Goal: Task Accomplishment & Management: Complete application form

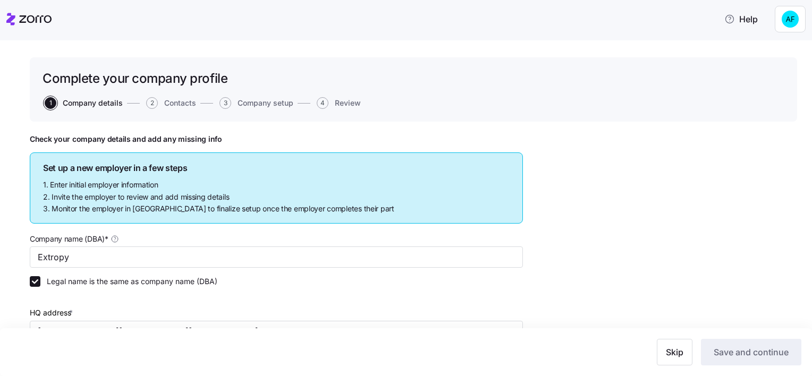
scroll to position [205, 0]
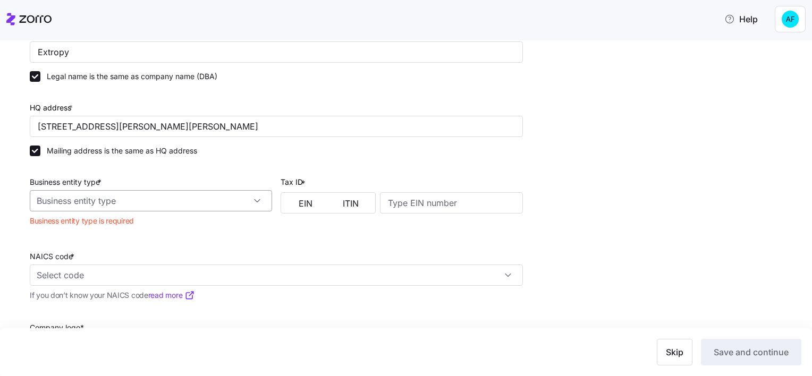
click at [134, 197] on input "Business entity type *" at bounding box center [151, 200] width 242 height 21
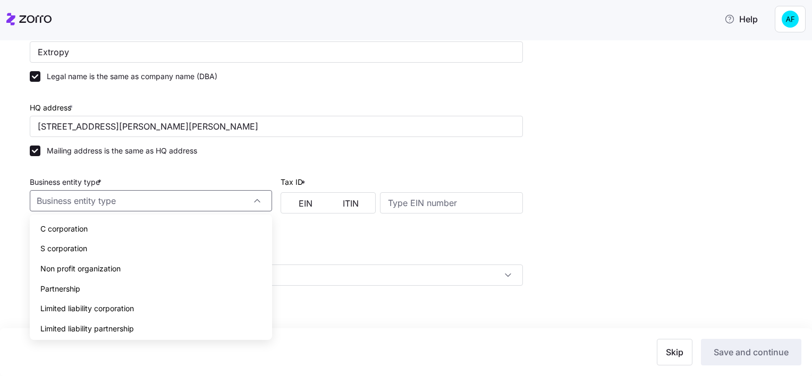
click at [129, 304] on span "Limited liability corporation" at bounding box center [87, 309] width 94 height 12
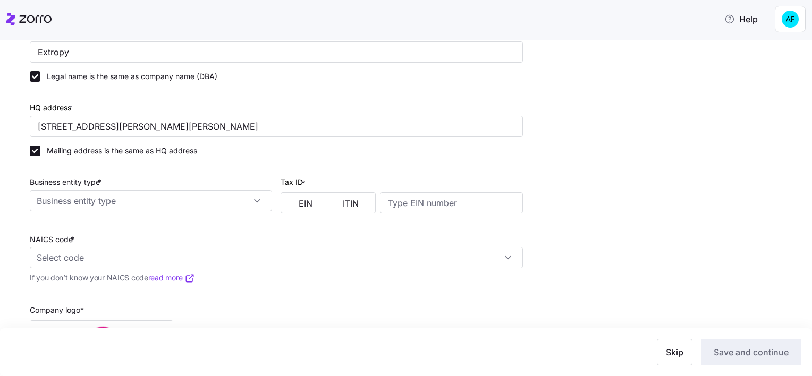
type input "Limited liability corporation"
click at [477, 208] on input at bounding box center [451, 202] width 143 height 21
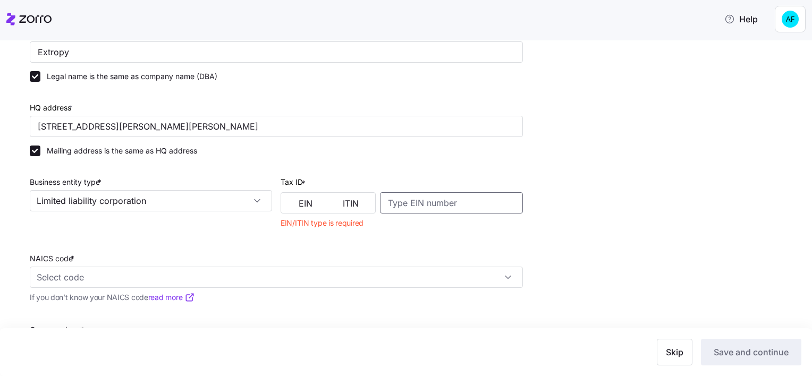
click at [411, 204] on input at bounding box center [451, 202] width 143 height 21
paste input "83 -4701649"
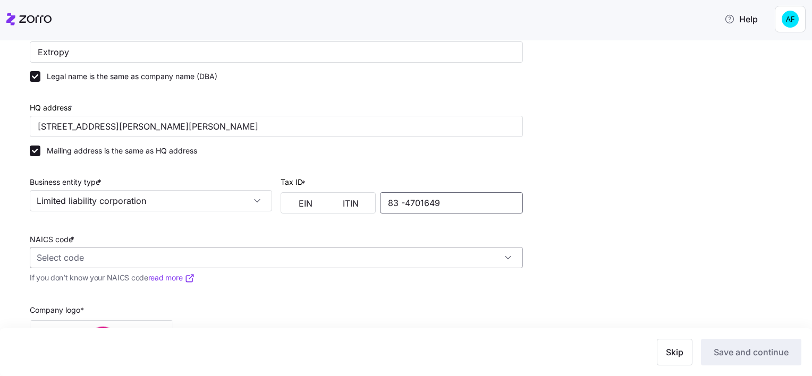
type input "83 -4701649"
click at [313, 262] on input "NAICS code *" at bounding box center [276, 257] width 493 height 21
click at [320, 293] on div "Other Computer Related Services 541519" at bounding box center [276, 292] width 485 height 33
type input "541519 - Other Computer Related Services"
click at [635, 257] on div "Check your company details and add any missing info Set up a new employer in a …" at bounding box center [414, 191] width 768 height 525
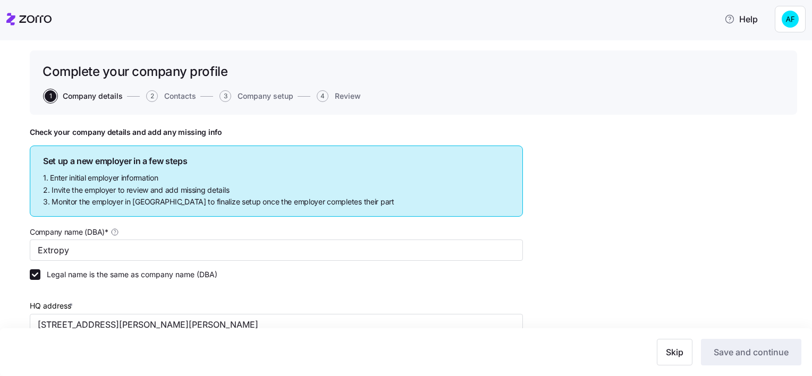
scroll to position [0, 0]
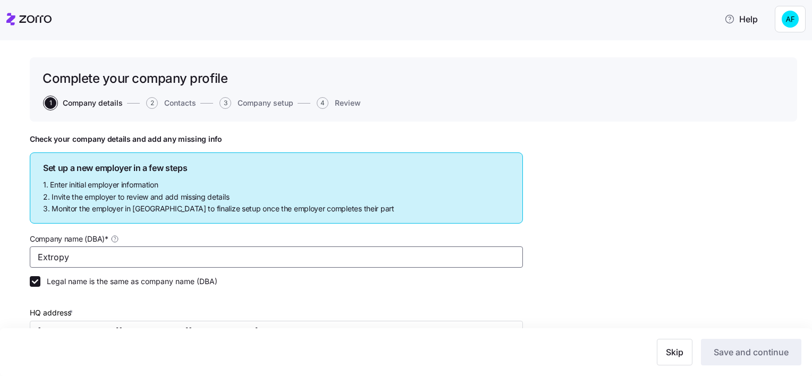
click at [225, 260] on input "Extropy" at bounding box center [276, 257] width 493 height 21
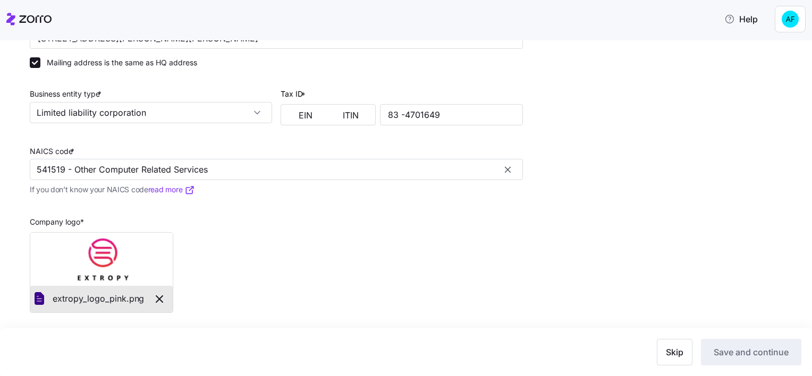
scroll to position [295, 0]
drag, startPoint x: 287, startPoint y: 125, endPoint x: 286, endPoint y: 135, distance: 10.2
click at [287, 125] on div "Tax ID * EIN ITIN 83 -4701649" at bounding box center [401, 99] width 251 height 57
click at [263, 250] on div "Company logo * extropy_logo_pink. png" at bounding box center [277, 257] width 502 height 116
click at [710, 335] on div "Skip Save and continue" at bounding box center [406, 353] width 812 height 48
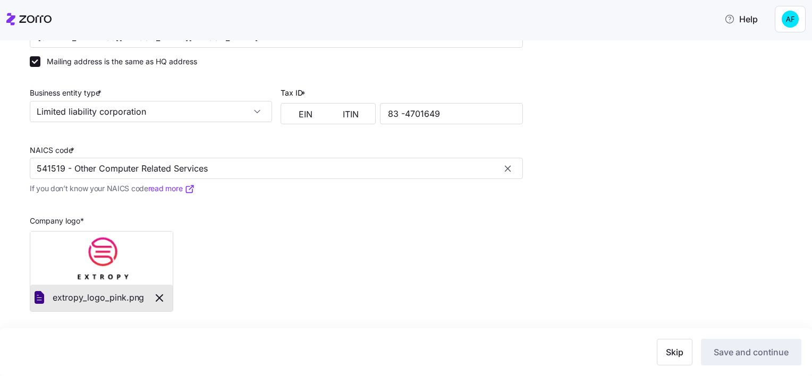
click at [468, 249] on div "Company logo * extropy_logo_pink. png" at bounding box center [277, 257] width 502 height 116
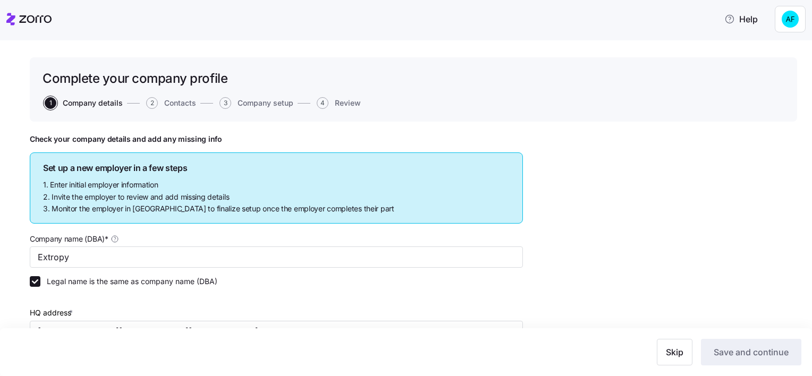
scroll to position [106, 0]
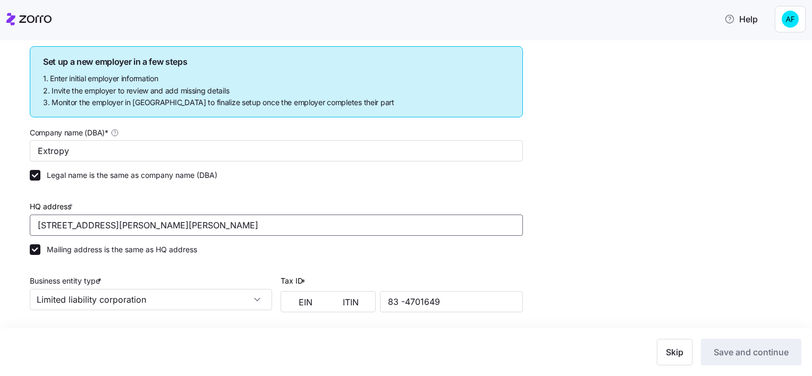
drag, startPoint x: 206, startPoint y: 228, endPoint x: 24, endPoint y: 216, distance: 182.2
click at [24, 215] on div "Complete your company profile 1 Company details 2 Contacts 3 Company setup 4 Re…" at bounding box center [406, 208] width 812 height 336
click at [237, 259] on div "Business entity type * Limited liability corporation" at bounding box center [151, 287] width 251 height 57
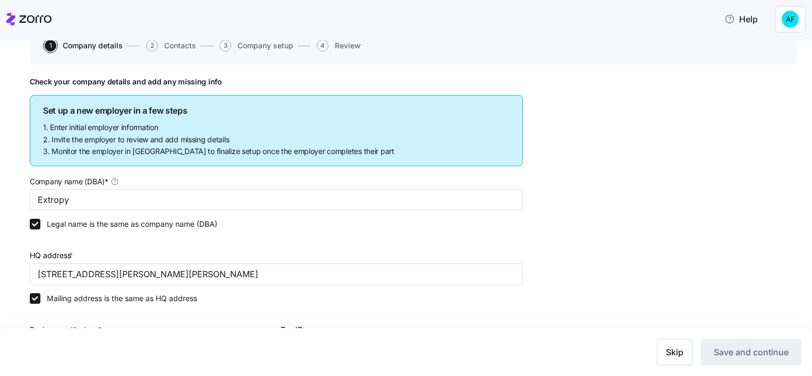
scroll to position [0, 0]
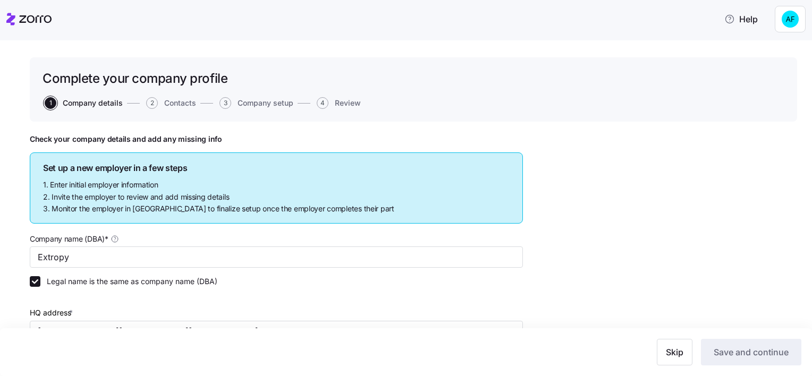
click at [383, 158] on div "Set up a new employer in a few steps 1. Enter initial employer information 2. I…" at bounding box center [276, 188] width 493 height 71
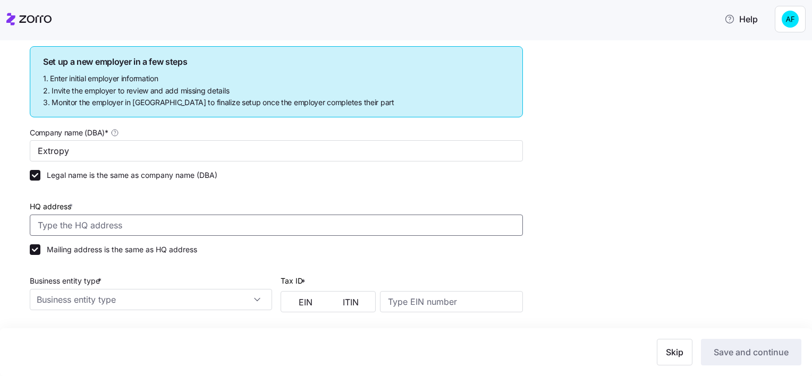
click at [170, 219] on input "HQ address *" at bounding box center [276, 225] width 493 height 21
paste input "[STREET_ADDRESS][PERSON_NAME][PERSON_NAME]"
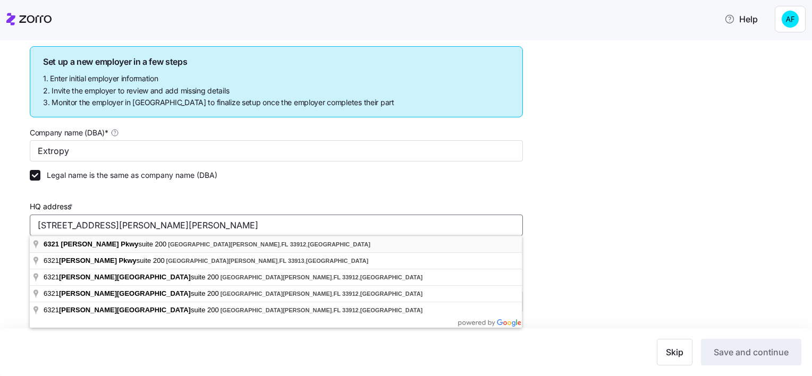
type input "[STREET_ADDRESS][PERSON_NAME][PERSON_NAME]"
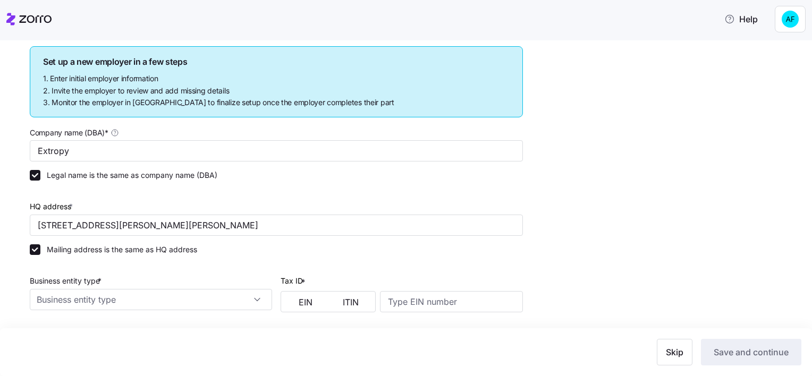
click at [254, 266] on div at bounding box center [151, 269] width 242 height 11
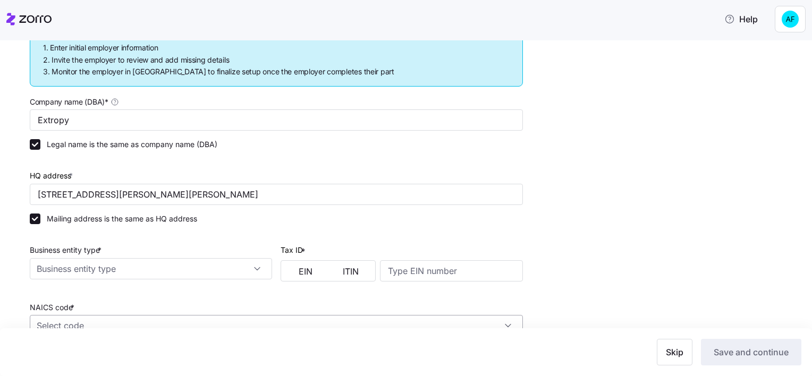
scroll to position [159, 0]
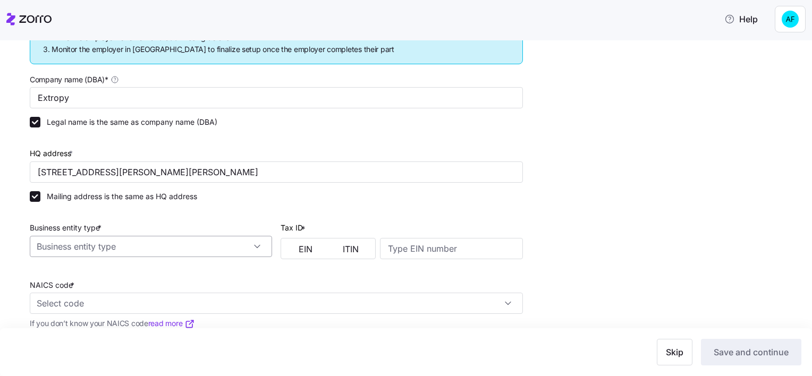
click at [248, 242] on input "Business entity type *" at bounding box center [151, 246] width 242 height 21
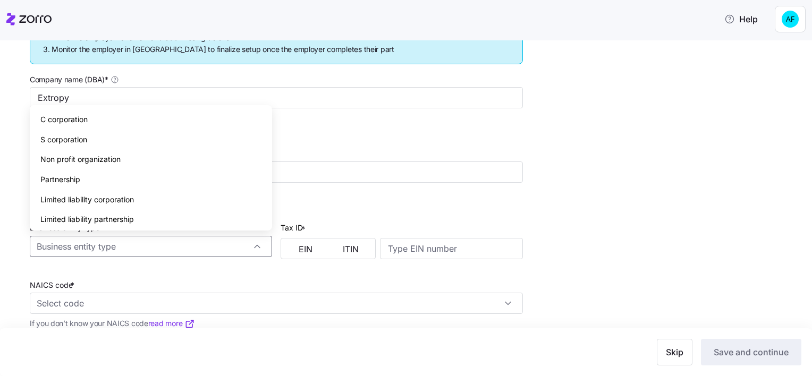
click at [99, 199] on span "Limited liability corporation" at bounding box center [87, 200] width 94 height 12
type input "Limited liability corporation"
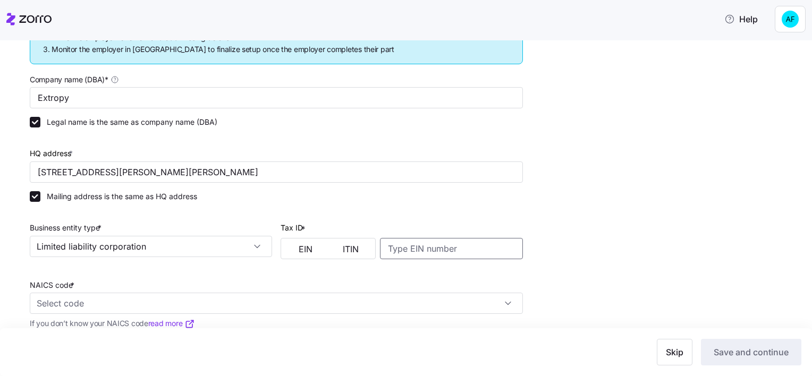
click at [424, 249] on input at bounding box center [451, 248] width 143 height 21
click at [407, 251] on input at bounding box center [451, 248] width 143 height 21
paste input "83 -4701649"
type input "83 -4701649"
click at [412, 288] on div "NAICS code *" at bounding box center [276, 297] width 493 height 36
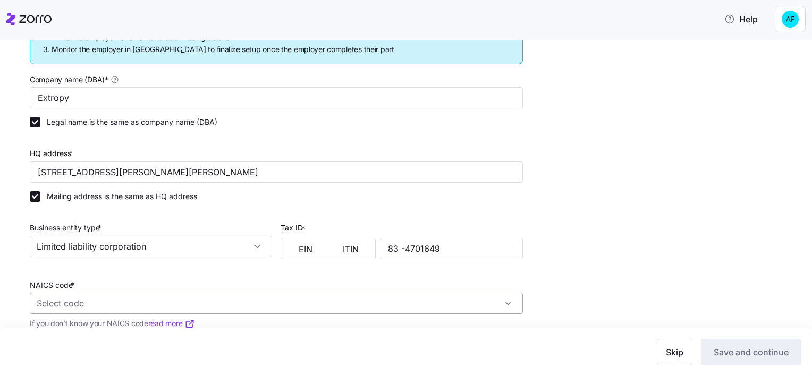
click at [49, 300] on input "NAICS code *" at bounding box center [276, 303] width 493 height 21
click at [262, 340] on div "Other Computer Related Services 541519" at bounding box center [276, 338] width 485 height 33
type input "541519 - Other Computer Related Services"
click at [627, 296] on div "Check your company details and add any missing info Set up a new employer in a …" at bounding box center [414, 234] width 768 height 519
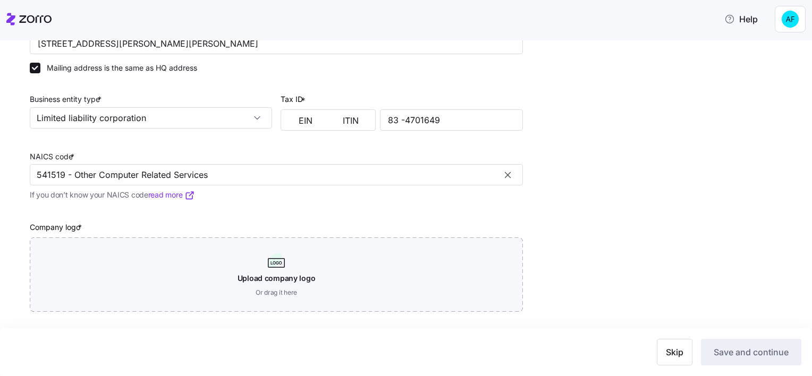
scroll to position [289, 0]
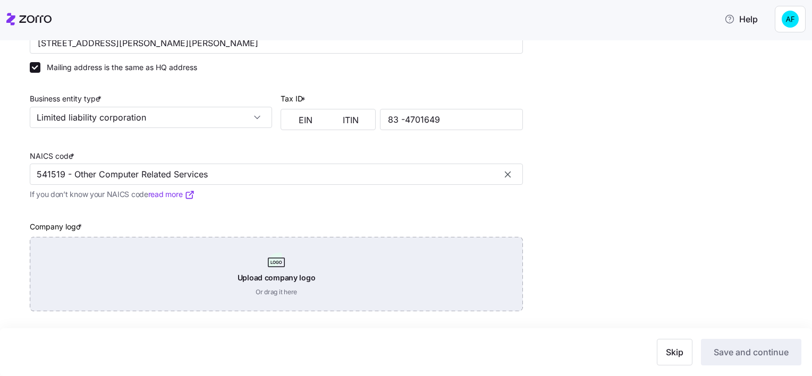
click at [255, 290] on div "Upload company logo Or drag it here" at bounding box center [276, 274] width 493 height 74
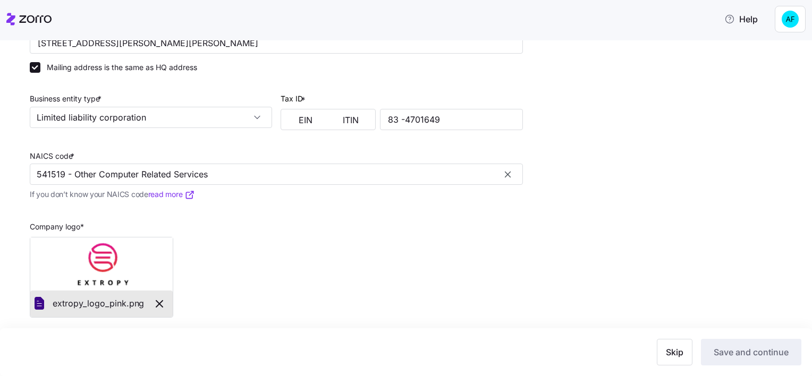
scroll to position [295, 0]
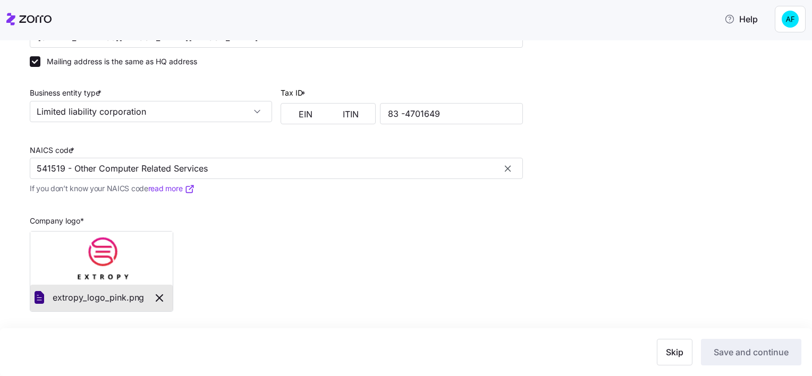
click at [533, 311] on div "Check your company details and add any missing info Set up a new employer in a …" at bounding box center [414, 102] width 768 height 525
click at [402, 111] on input "83 -4701649" at bounding box center [451, 113] width 143 height 21
click at [454, 198] on div "NAICS code * 541519 - Other Computer Related Services If you don’t know your NA…" at bounding box center [277, 164] width 502 height 71
click at [401, 114] on input "83-4701649" at bounding box center [451, 113] width 143 height 21
type input "834701649"
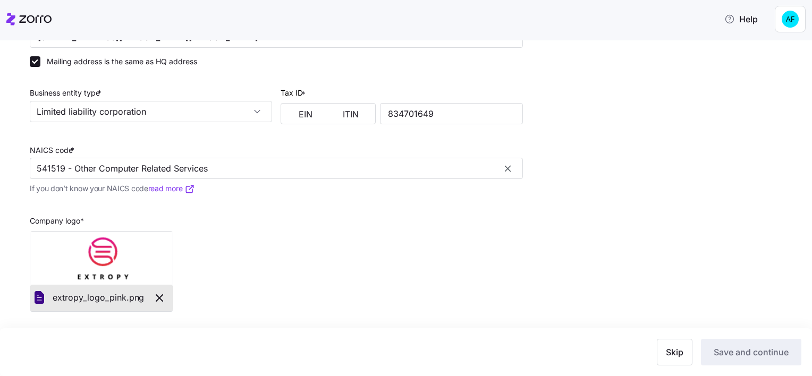
click at [475, 237] on div "Company logo * extropy_logo_pink. png" at bounding box center [277, 257] width 502 height 116
click at [805, 343] on div "Skip Save and continue" at bounding box center [406, 353] width 812 height 48
click at [467, 268] on div "Company logo * extropy_logo_pink. png" at bounding box center [277, 257] width 502 height 116
click at [429, 253] on div "Company logo * extropy_logo_pink. png" at bounding box center [277, 257] width 502 height 116
click at [290, 113] on button "EIN" at bounding box center [305, 114] width 45 height 17
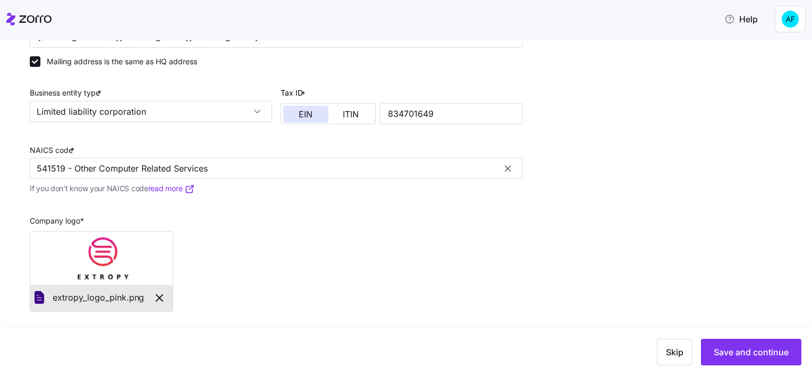
click at [651, 171] on div "Check your company details and add any missing info Set up a new employer in a …" at bounding box center [414, 102] width 768 height 525
click at [571, 189] on div "Check your company details and add any missing info Set up a new employer in a …" at bounding box center [414, 102] width 768 height 525
click at [503, 271] on div "Company logo * extropy_logo_pink. png" at bounding box center [277, 257] width 502 height 116
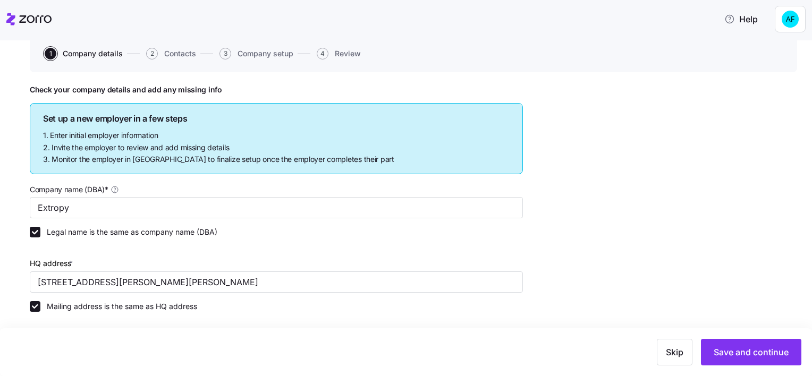
scroll to position [29, 0]
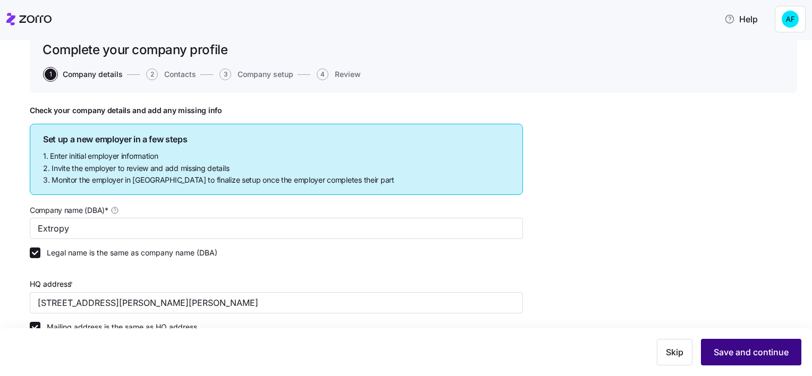
click at [759, 356] on span "Save and continue" at bounding box center [751, 352] width 75 height 13
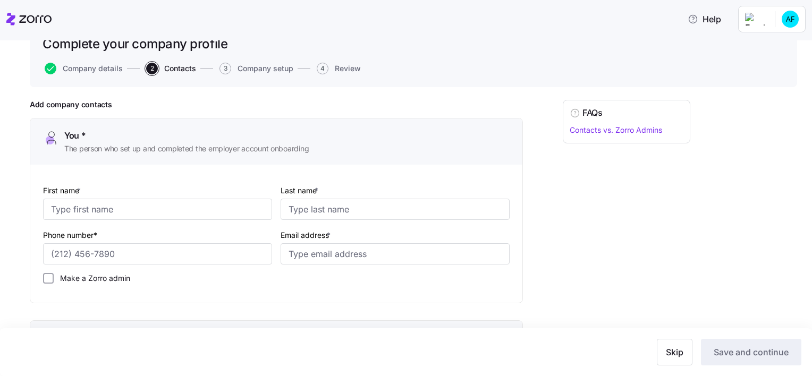
scroll to position [53, 0]
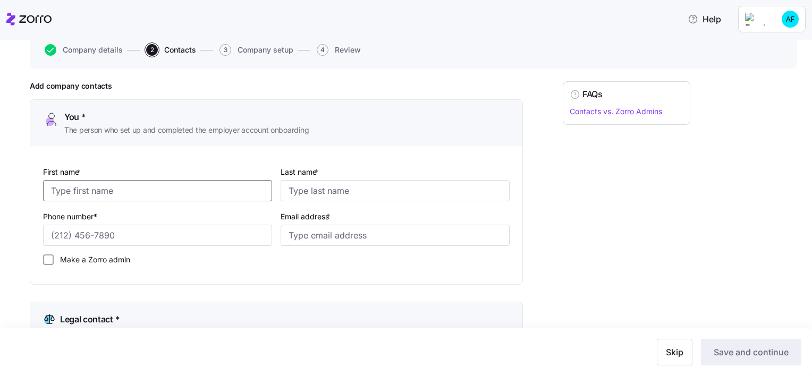
click at [148, 189] on input "First name *" at bounding box center [157, 190] width 229 height 21
type input "April"
type input "Franklin"
type input "1 (443) 279-6246"
type input "afranklin@hranew.com"
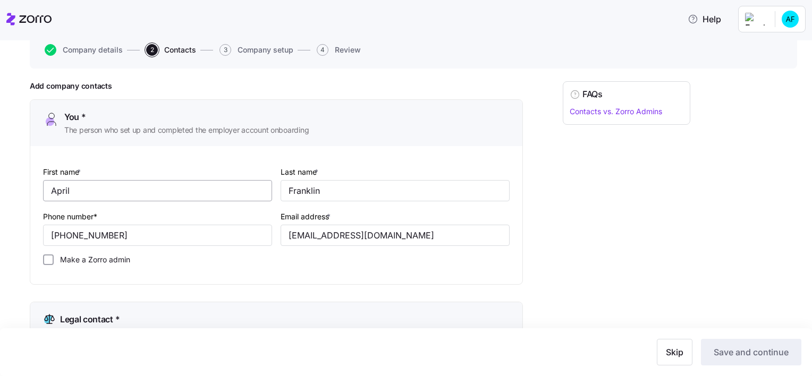
type input "April"
type input "Franklin"
type input "1 (443) 279-6246"
type input "afranklin@hranew.com"
type input "April"
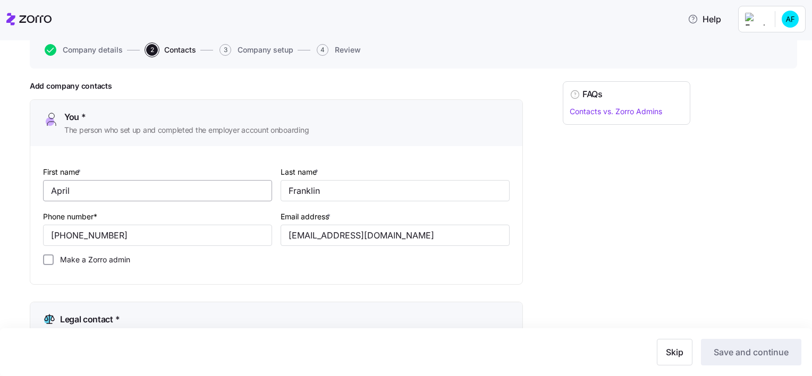
type input "Franklin"
type input "1 (443) 279-6246"
type input "afranklin@hranew.com"
drag, startPoint x: 57, startPoint y: 233, endPoint x: 23, endPoint y: 234, distance: 34.0
click at [23, 234] on div "Complete your company profile Company details 2 Contacts 3 Company setup 4 Revi…" at bounding box center [406, 208] width 812 height 336
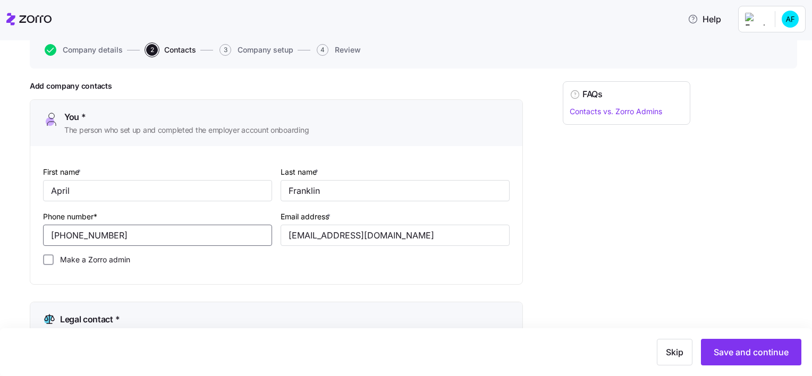
type input "(443) 279-6246"
click at [199, 271] on div "First name * April Last name * Franklin Phone number* (443) 279-6246 Email addr…" at bounding box center [276, 219] width 475 height 116
click at [45, 258] on input "Make a Zorro admin" at bounding box center [48, 260] width 11 height 11
checkbox input "true"
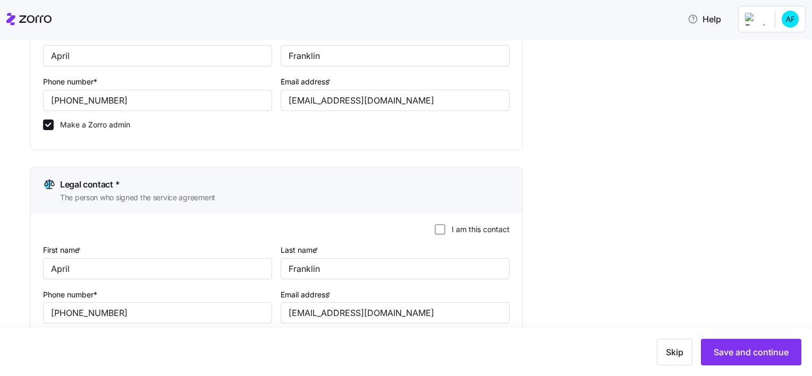
scroll to position [213, 0]
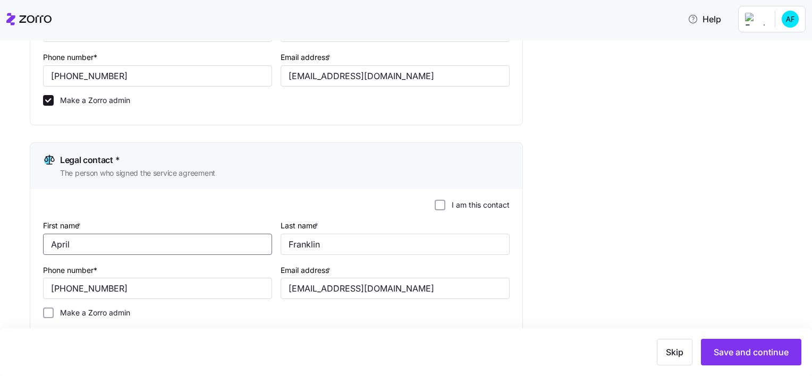
drag, startPoint x: 132, startPoint y: 245, endPoint x: 10, endPoint y: 245, distance: 121.7
click at [10, 245] on div "Complete your company profile Company details 2 Contacts 3 Company setup 4 Revi…" at bounding box center [406, 208] width 812 height 336
type input "Ravit"
type input "Gutman"
drag, startPoint x: 40, startPoint y: 289, endPoint x: 0, endPoint y: 293, distance: 40.6
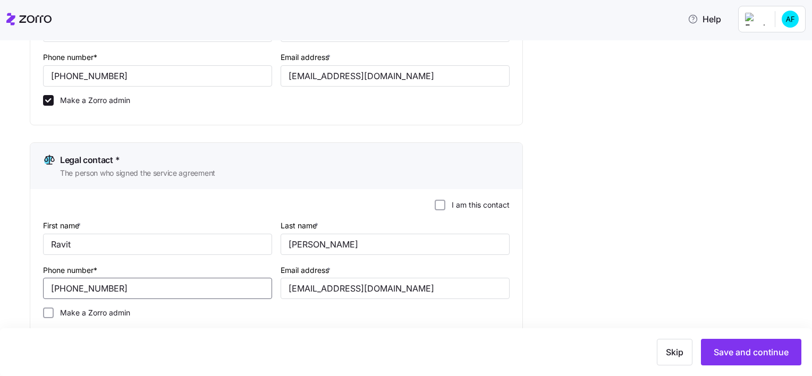
click at [0, 293] on html "Help Complete your company profile Company details 2 Contacts 3 Company setup 4…" at bounding box center [406, 185] width 812 height 370
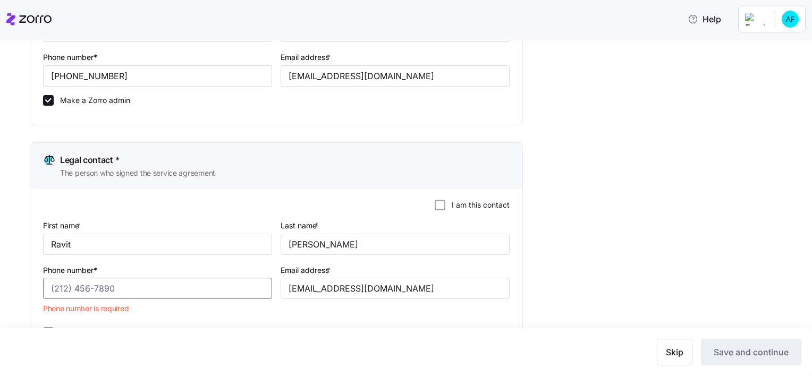
click at [149, 296] on input "Phone number*" at bounding box center [157, 288] width 229 height 21
paste input "(239) 961-5916"
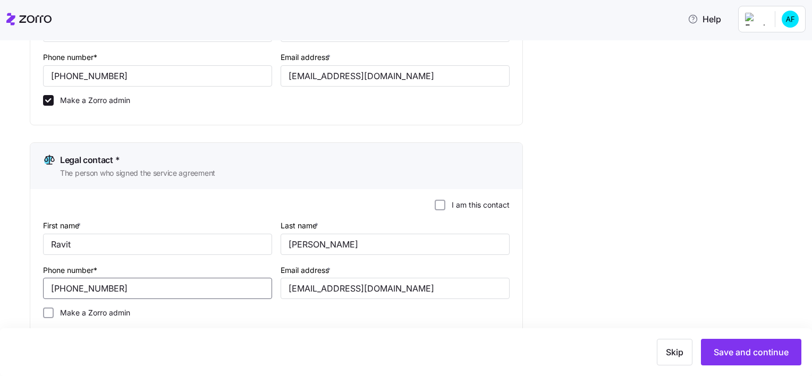
type input "(239) 961-5916"
drag, startPoint x: 393, startPoint y: 285, endPoint x: 256, endPoint y: 293, distance: 137.9
click at [256, 293] on div "First name * Ravit Last name * Gutman Phone number* (239) 961-5916 Email addres…" at bounding box center [276, 273] width 475 height 116
paste input "rgutman@extropyadv"
type input "rgutman@extropyadv.com"
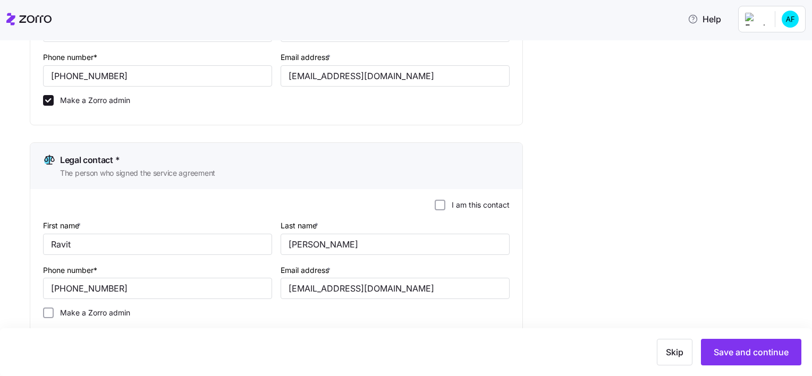
click at [523, 283] on div "Add company contacts You * The person who set up and completed the employer acc…" at bounding box center [414, 374] width 768 height 905
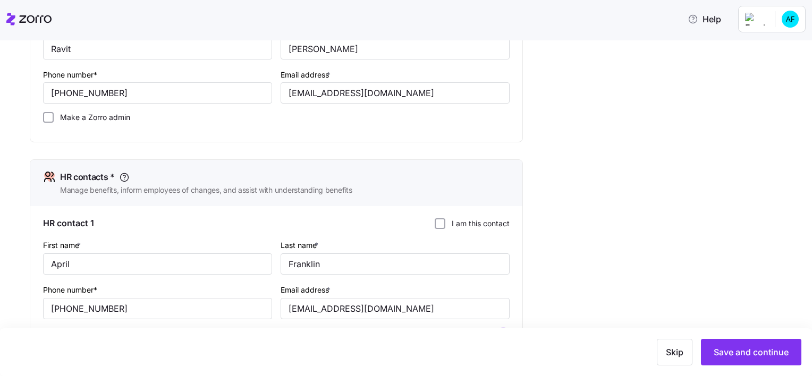
scroll to position [425, 0]
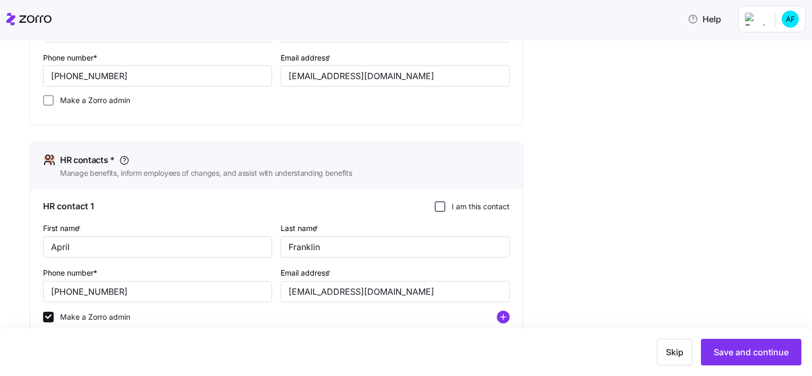
click at [438, 204] on input "I am this contact" at bounding box center [440, 206] width 11 height 11
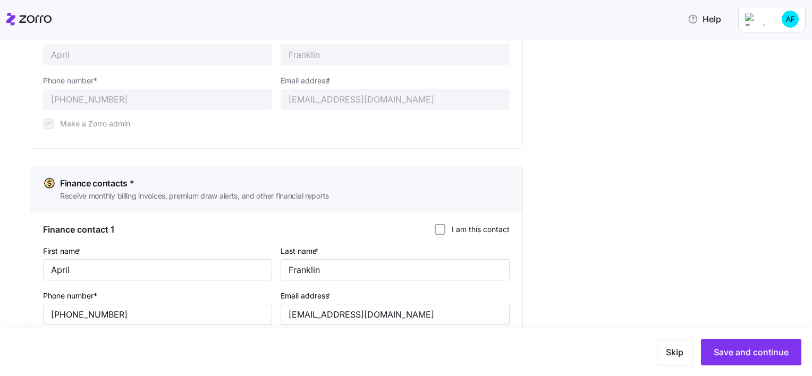
scroll to position [671, 0]
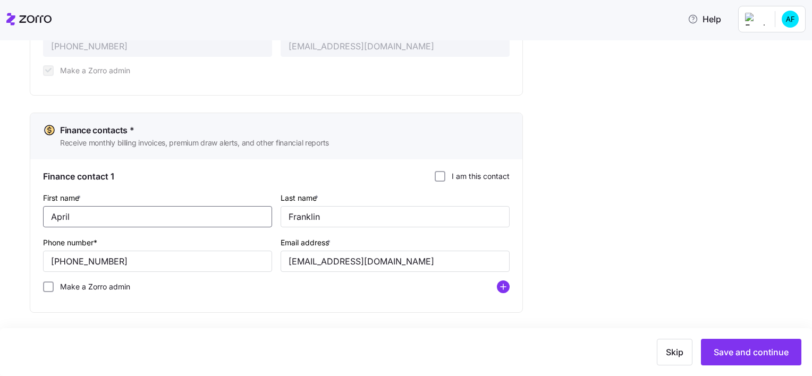
drag, startPoint x: 127, startPoint y: 215, endPoint x: -2, endPoint y: 222, distance: 129.4
click at [0, 222] on html "Help Complete your company profile Company details 2 Contacts 3 Company setup 4…" at bounding box center [406, 185] width 812 height 370
type input "Julio"
type input "Bocian"
drag, startPoint x: 137, startPoint y: 259, endPoint x: 11, endPoint y: 259, distance: 126.0
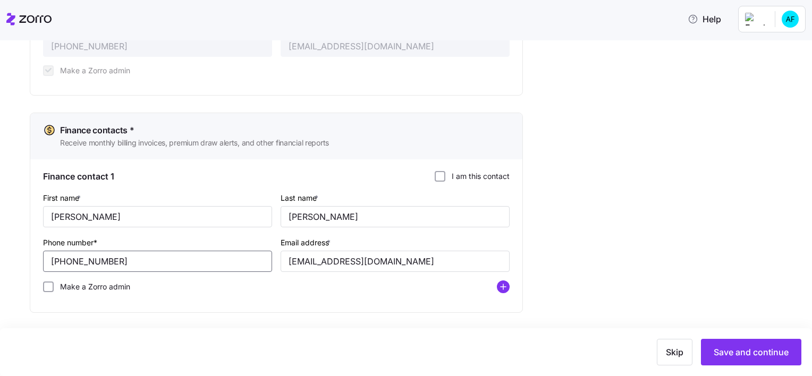
click at [11, 259] on div "Complete your company profile Company details 2 Contacts 3 Company setup 4 Revi…" at bounding box center [406, 208] width 812 height 336
drag, startPoint x: 186, startPoint y: 215, endPoint x: -2, endPoint y: 208, distance: 188.3
click at [0, 208] on html "Help Complete your company profile Company details 2 Contacts 3 Company setup 4…" at bounding box center [406, 185] width 812 height 370
type input "Meilyn"
type input "Callego"
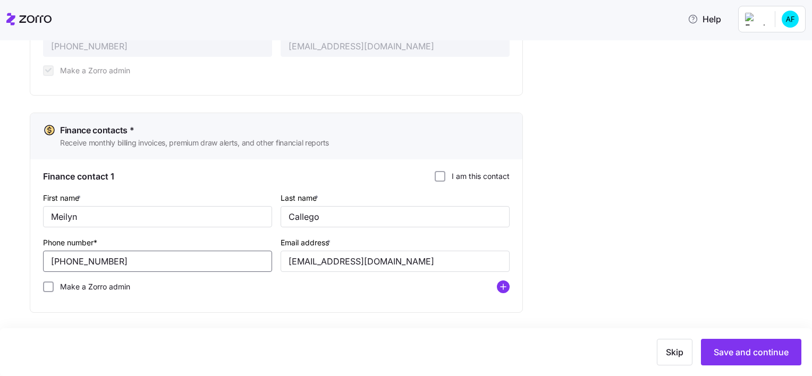
drag, startPoint x: 130, startPoint y: 262, endPoint x: 19, endPoint y: 256, distance: 111.3
click at [19, 256] on div "Complete your company profile Company details 2 Contacts 3 Company setup 4 Revi…" at bounding box center [406, 208] width 812 height 336
click at [57, 258] on input "1 (443) 279-6246" at bounding box center [157, 261] width 229 height 21
type input "(305) 402-4121"
drag, startPoint x: 417, startPoint y: 256, endPoint x: 239, endPoint y: 243, distance: 178.6
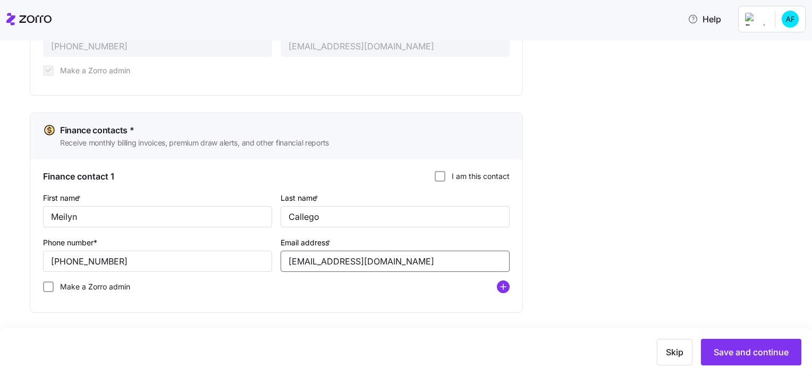
click at [239, 243] on div "First name * Meilyn Last name * Callego Phone number* (305) 402-4121 Email addr…" at bounding box center [276, 246] width 475 height 119
paste input "mei@myomnifi"
type input "mei@myomnifi.com"
click at [499, 286] on circle "add icon" at bounding box center [504, 287] width 12 height 12
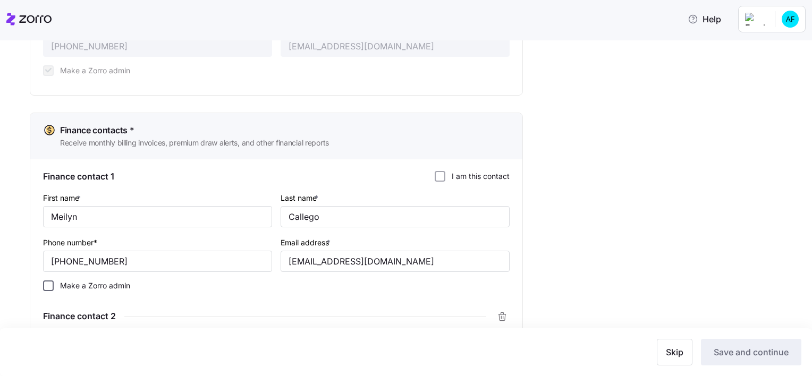
click at [45, 282] on input "Make a Zorro admin" at bounding box center [48, 286] width 11 height 11
checkbox input "true"
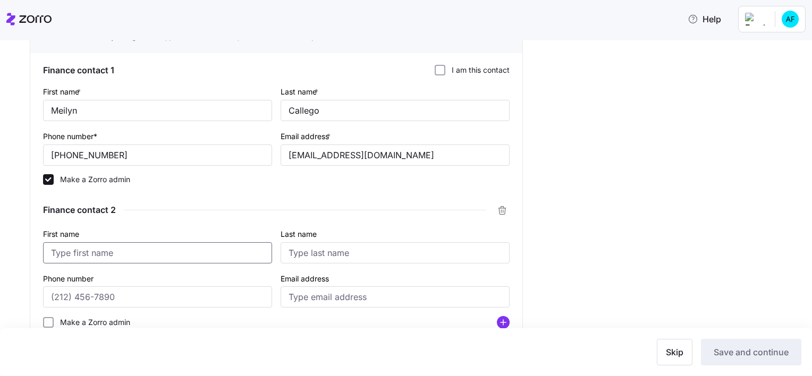
click at [105, 247] on input "First name" at bounding box center [157, 252] width 229 height 21
type input "Julio"
type input "Bocian"
click at [341, 304] on input "Email address" at bounding box center [395, 297] width 229 height 21
paste input "jbocian@myomnifi.com"
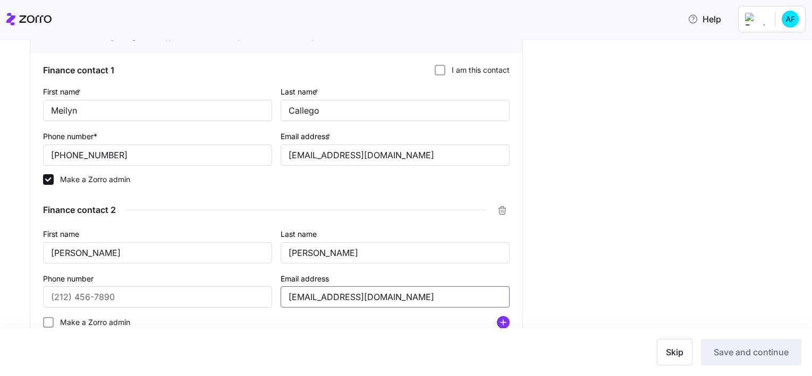
type input "jbocian@myomnifi.com"
click at [157, 292] on input "Phone number" at bounding box center [157, 297] width 229 height 21
paste input "972523255337"
type input "972523255337"
click at [184, 357] on div "Skip Save and continue" at bounding box center [406, 352] width 791 height 27
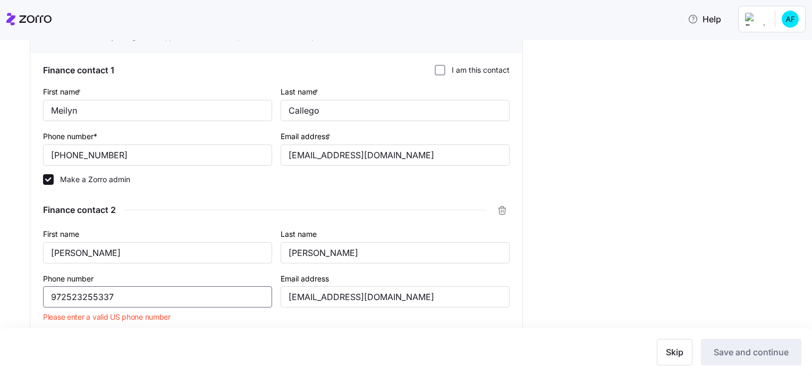
drag, startPoint x: 130, startPoint y: 291, endPoint x: -2, endPoint y: 280, distance: 132.3
click at [0, 280] on html "Help Complete your company profile Company details 2 Contacts 3 Company setup 4…" at bounding box center [406, 185] width 812 height 370
click at [12, 256] on div "Complete your company profile Company details 2 Contacts 3 Company setup 4 Revi…" at bounding box center [406, 208] width 812 height 336
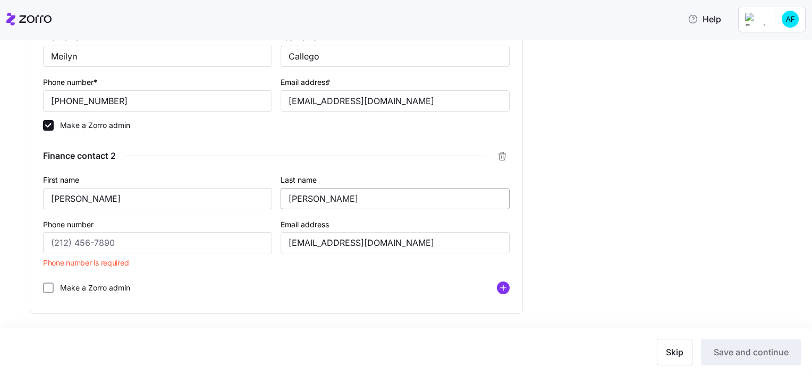
scroll to position [831, 0]
click at [47, 287] on input "Make a Zorro admin" at bounding box center [48, 288] width 11 height 11
checkbox input "true"
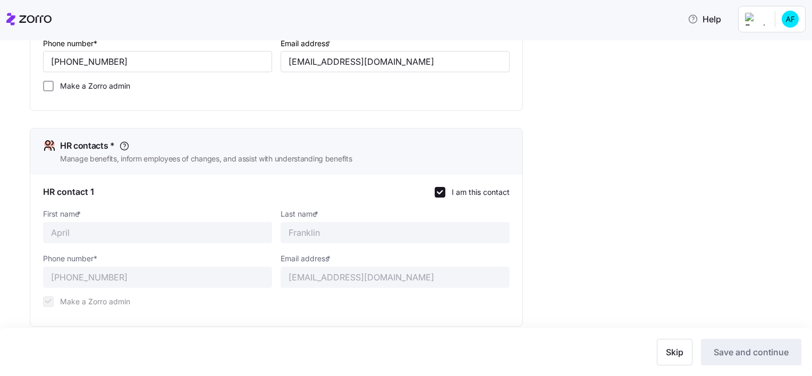
scroll to position [406, 0]
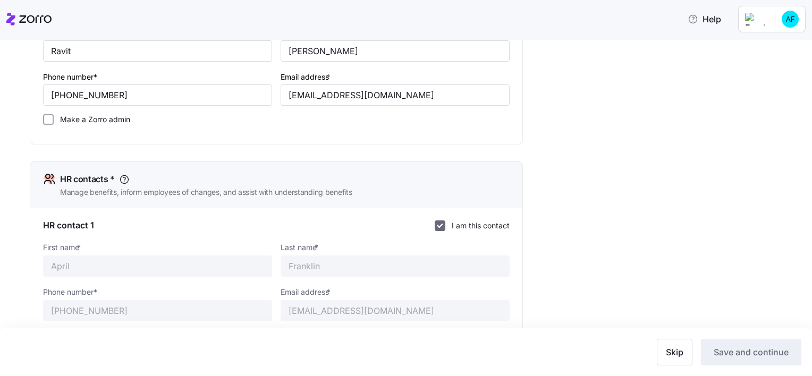
click at [436, 225] on input "I am this contact" at bounding box center [440, 226] width 11 height 11
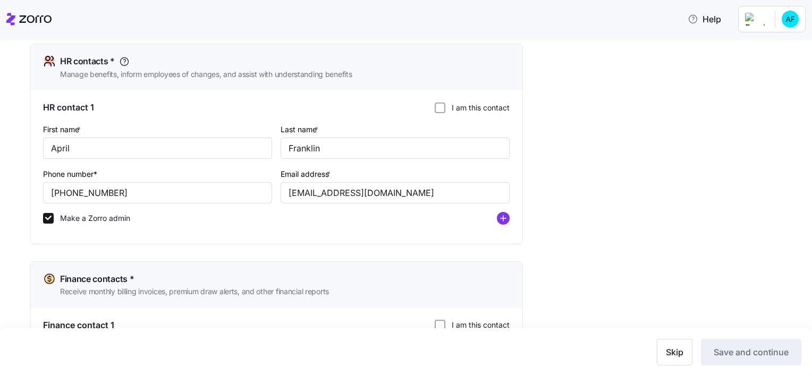
scroll to position [513, 0]
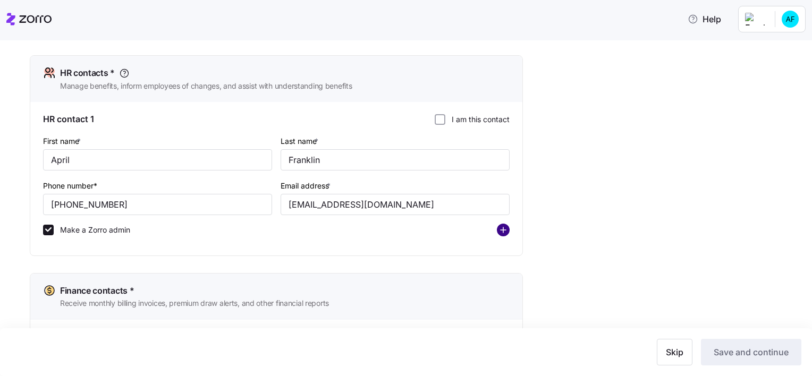
click at [500, 224] on circle "add icon" at bounding box center [504, 230] width 12 height 12
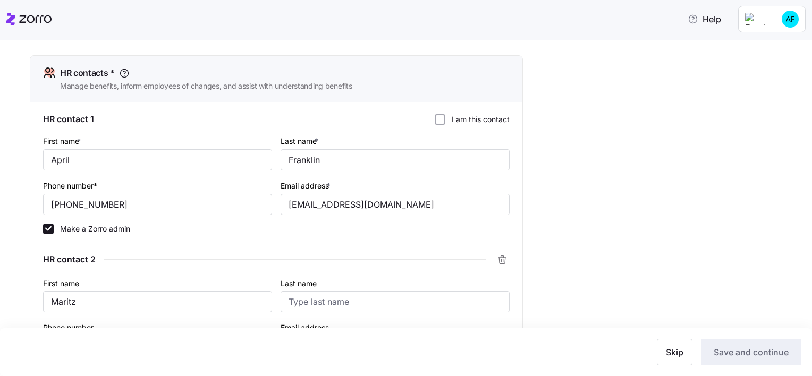
type input "Maritza"
type input "Mueller"
type input "mmueller@hranew.com"
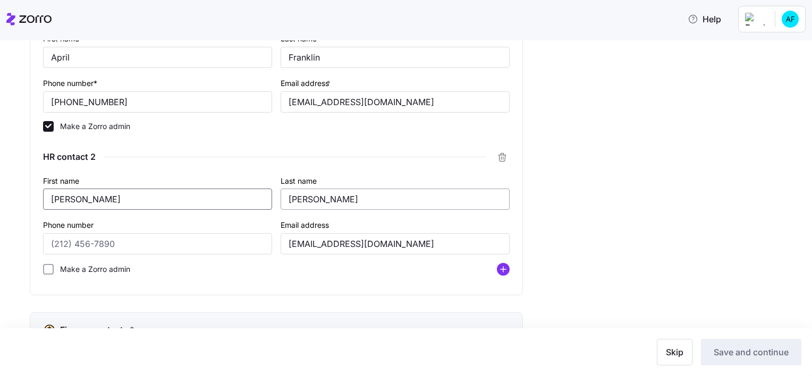
scroll to position [619, 0]
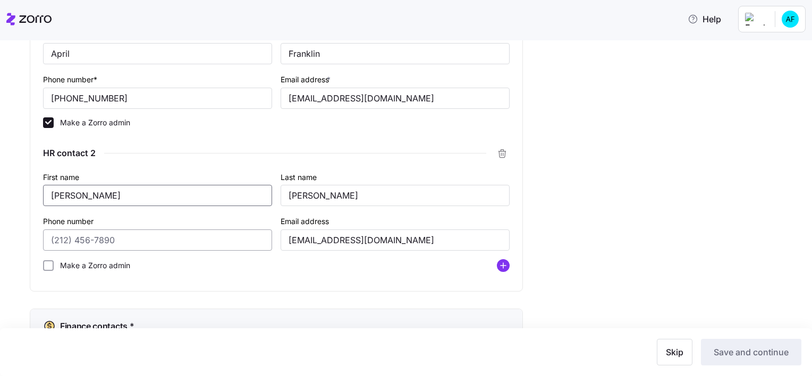
type input "Maritza"
click at [157, 236] on input "Phone number" at bounding box center [157, 240] width 229 height 21
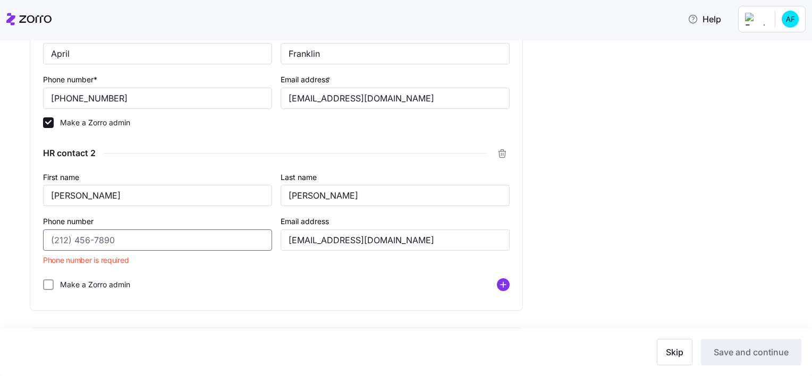
paste input "(443) 333-4695"
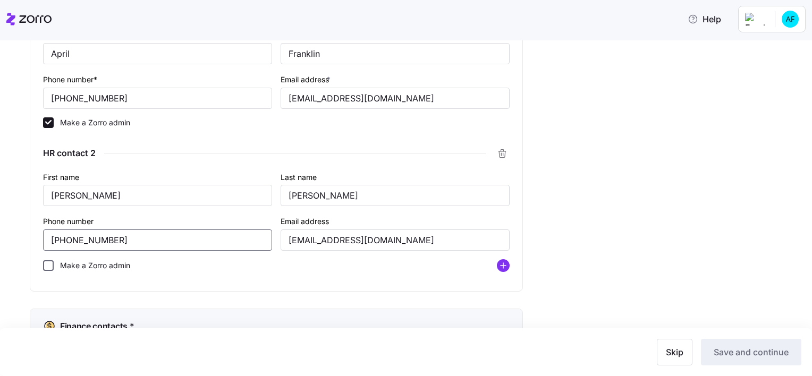
type input "(443) 333-4695"
click at [47, 261] on input "Make a Zorro admin" at bounding box center [48, 266] width 11 height 11
checkbox input "true"
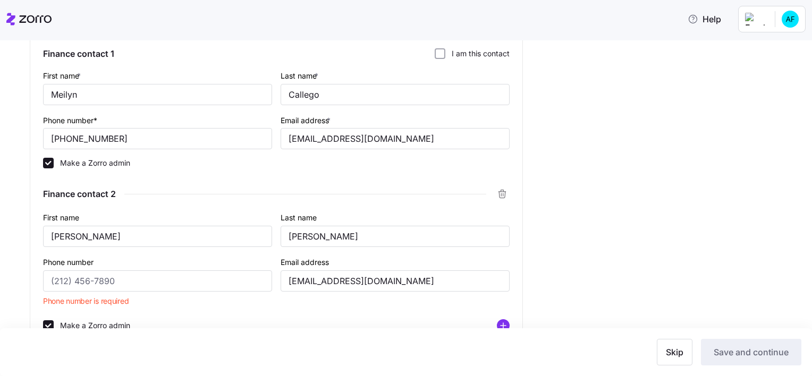
scroll to position [976, 0]
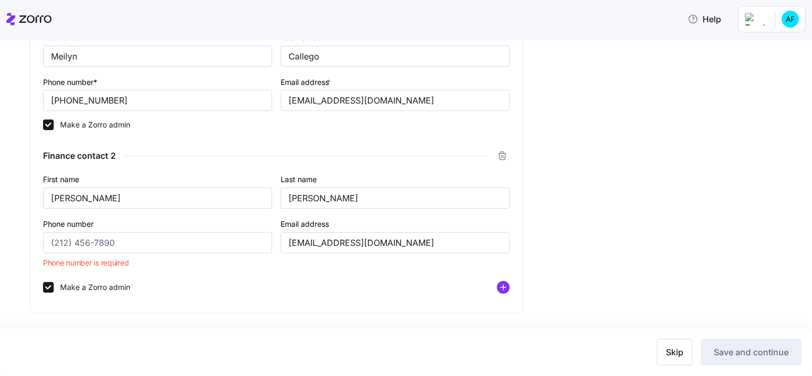
click at [191, 265] on div "Phone number Phone number is required" at bounding box center [158, 245] width 238 height 64
drag, startPoint x: 119, startPoint y: 98, endPoint x: 19, endPoint y: 100, distance: 100.5
click at [19, 100] on div "Complete your company profile Company details 2 Contacts 3 Company setup 4 Revi…" at bounding box center [406, 208] width 812 height 336
click at [107, 240] on input "Phone number" at bounding box center [157, 242] width 229 height 21
paste input "(305) 402-4121"
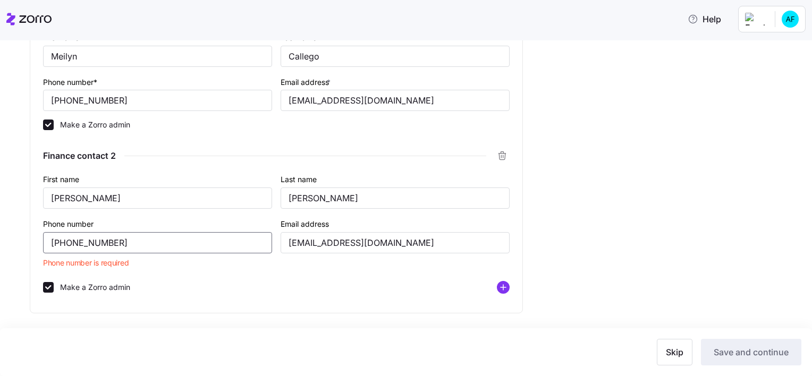
scroll to position [956, 0]
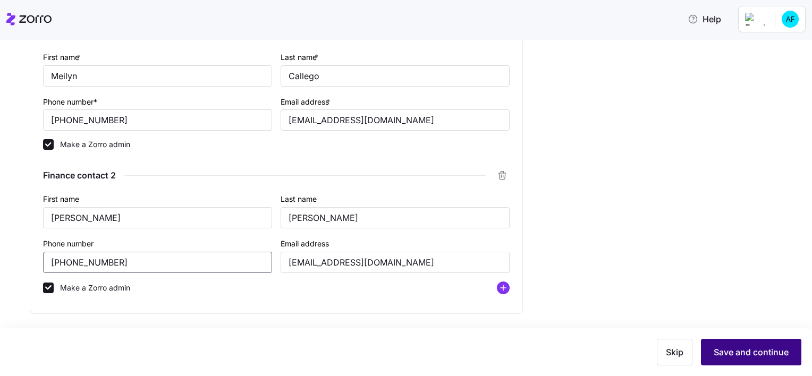
type input "(305) 402-4121"
click at [755, 357] on span "Save and continue" at bounding box center [751, 352] width 75 height 13
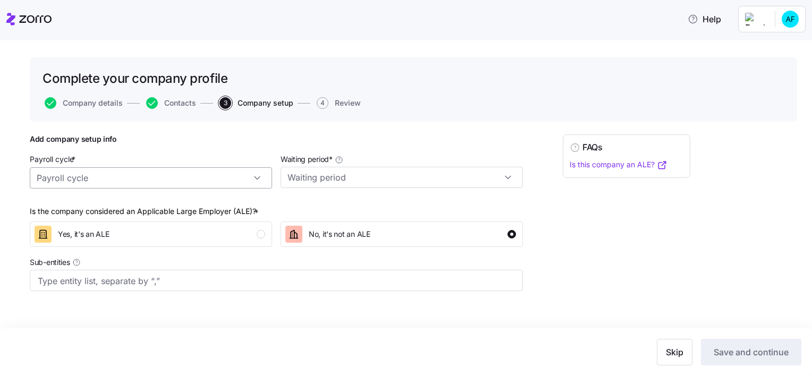
click at [259, 177] on input "Payroll cycle *" at bounding box center [151, 177] width 242 height 21
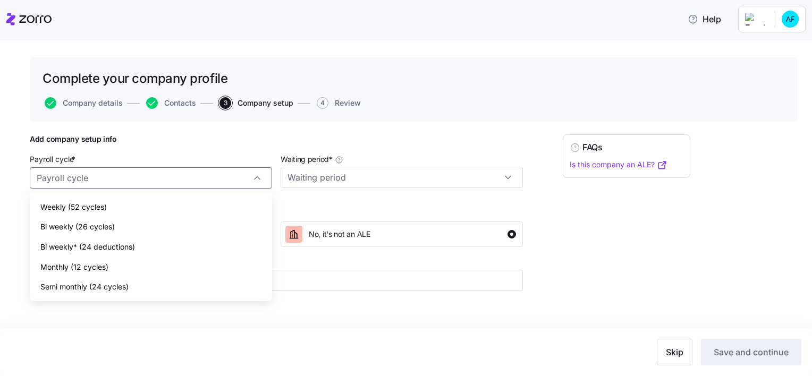
click at [247, 130] on div "Complete your company profile Company details Contacts 3 Company setup 4 Review…" at bounding box center [414, 200] width 768 height 287
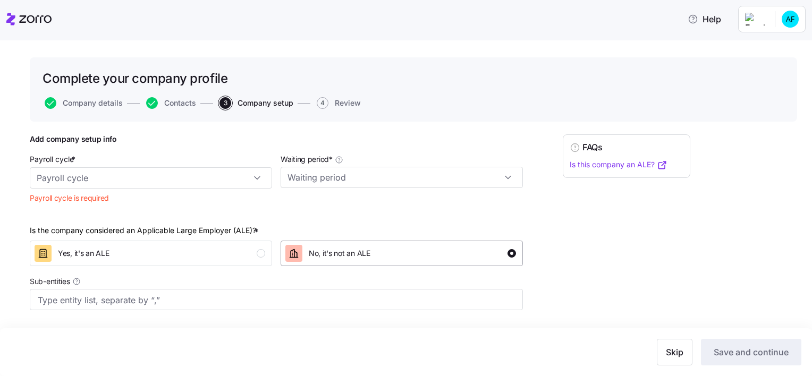
click at [510, 251] on div "button" at bounding box center [512, 253] width 9 height 9
click at [510, 178] on input "Waiting period *" at bounding box center [402, 177] width 242 height 21
click at [322, 247] on div "60 days" at bounding box center [402, 247] width 234 height 20
type input "60 days"
click at [373, 179] on input "60 days" at bounding box center [402, 177] width 242 height 21
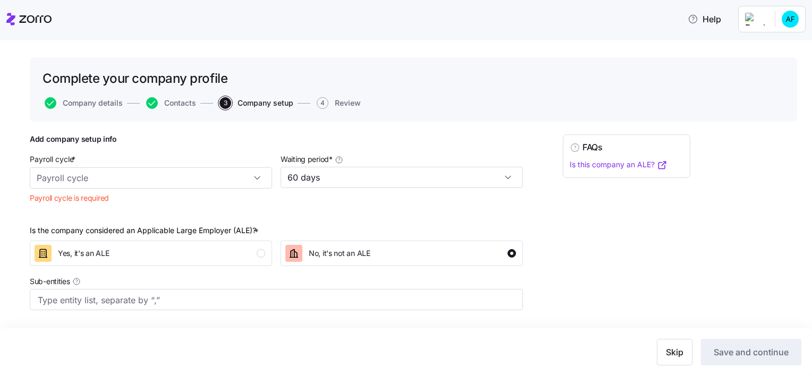
click at [383, 153] on div "Waiting period * 60 days" at bounding box center [402, 171] width 242 height 36
click at [258, 181] on input "Payroll cycle *" at bounding box center [151, 177] width 242 height 21
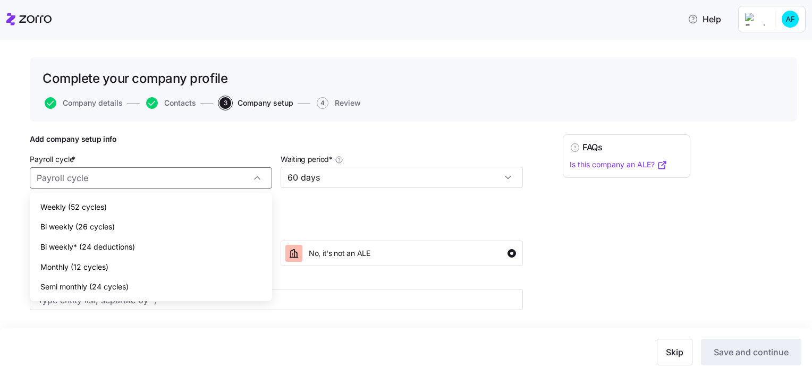
click at [483, 125] on div "Complete your company profile Company details Contacts 3 Company setup 4 Review…" at bounding box center [414, 210] width 768 height 306
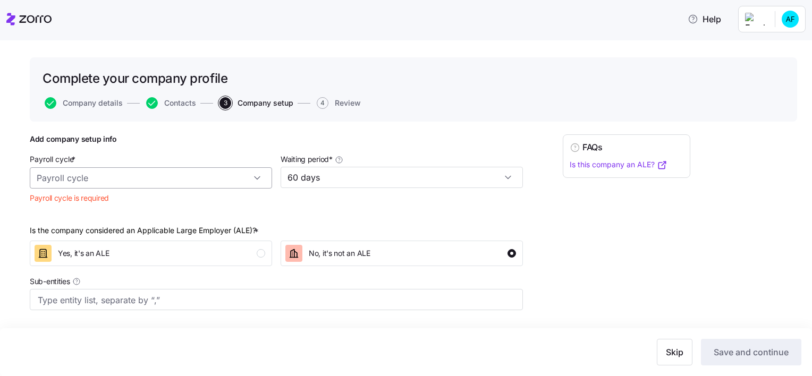
click at [261, 179] on input "Payroll cycle *" at bounding box center [151, 177] width 242 height 21
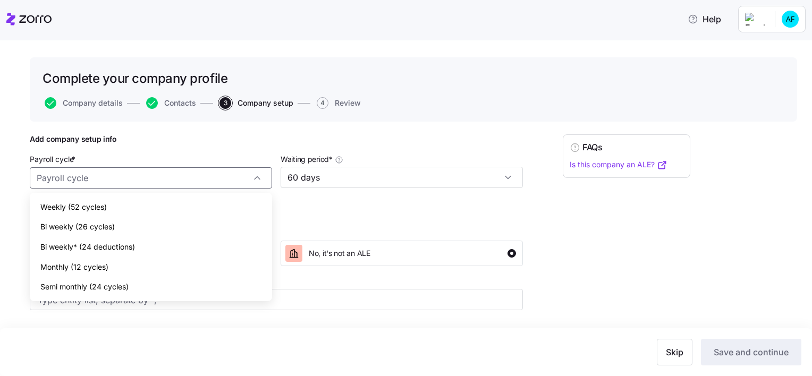
click at [139, 244] on div "Bi weekly* (24 deductions)" at bounding box center [151, 247] width 234 height 20
type input "Bi weekly* (24 deductions)"
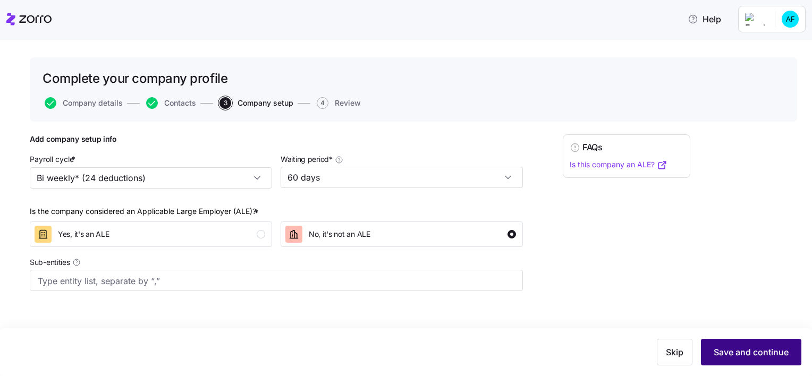
click at [764, 354] on span "Save and continue" at bounding box center [751, 352] width 75 height 13
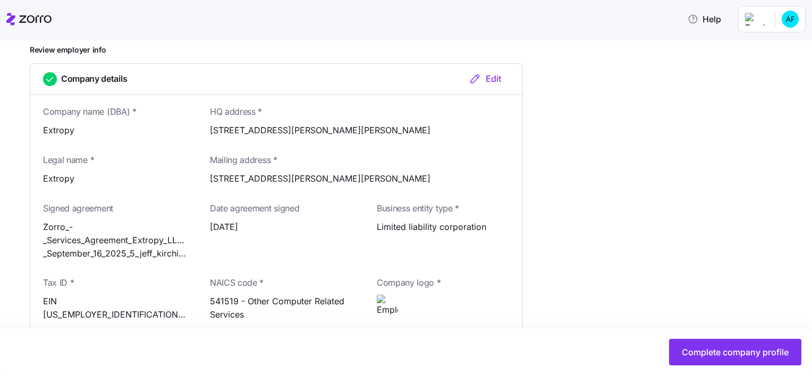
scroll to position [106, 0]
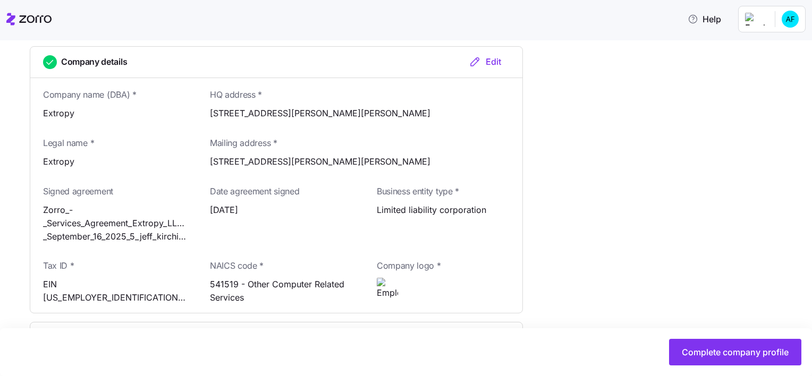
click at [495, 63] on div "Edit" at bounding box center [485, 61] width 32 height 13
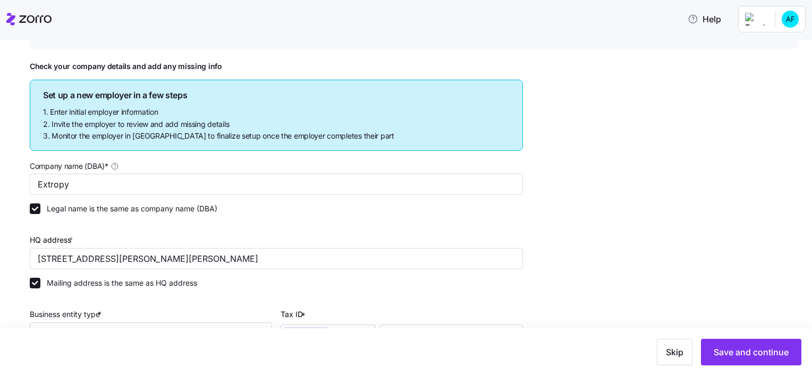
scroll to position [106, 0]
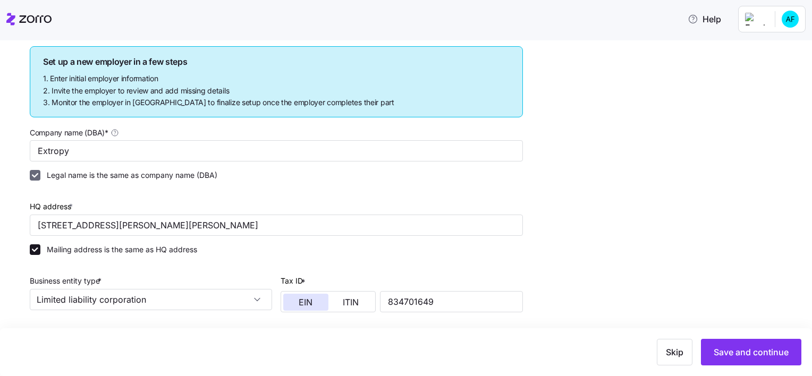
click at [36, 171] on input "Legal name is the same as company name (DBA)" at bounding box center [35, 175] width 11 height 11
checkbox input "false"
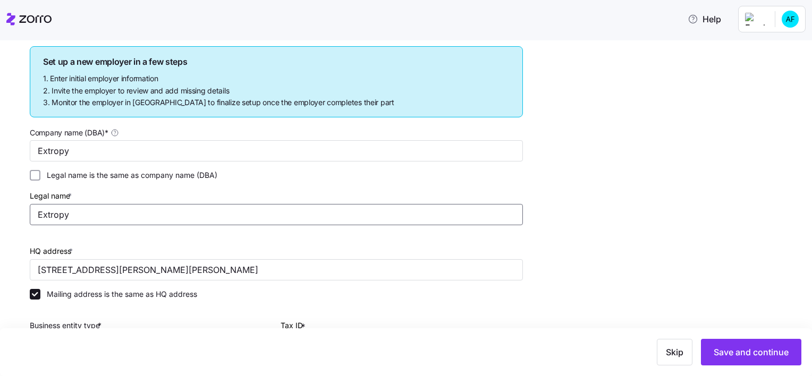
click at [93, 214] on input "Extropy" at bounding box center [276, 214] width 493 height 21
type input "Extropy Advisors, LLC"
click at [750, 351] on span "Save and continue" at bounding box center [751, 352] width 75 height 13
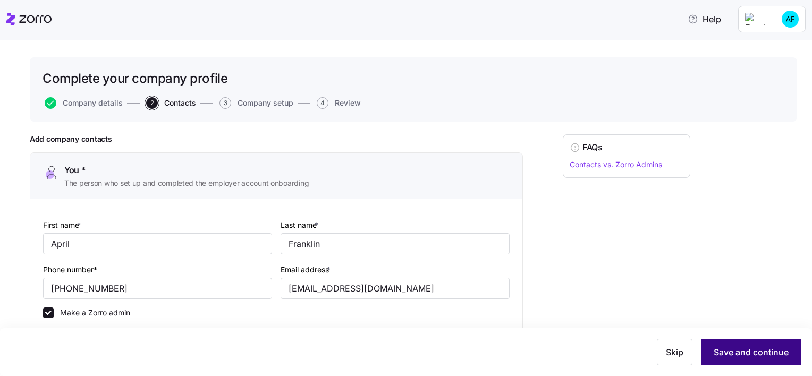
click at [757, 357] on span "Save and continue" at bounding box center [751, 352] width 75 height 13
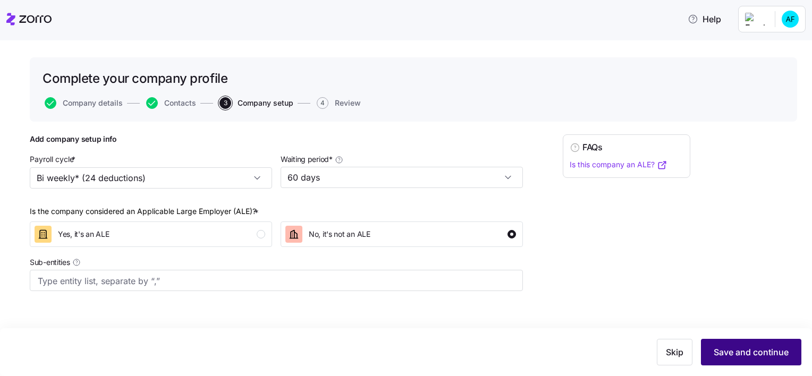
click at [758, 351] on span "Save and continue" at bounding box center [751, 352] width 75 height 13
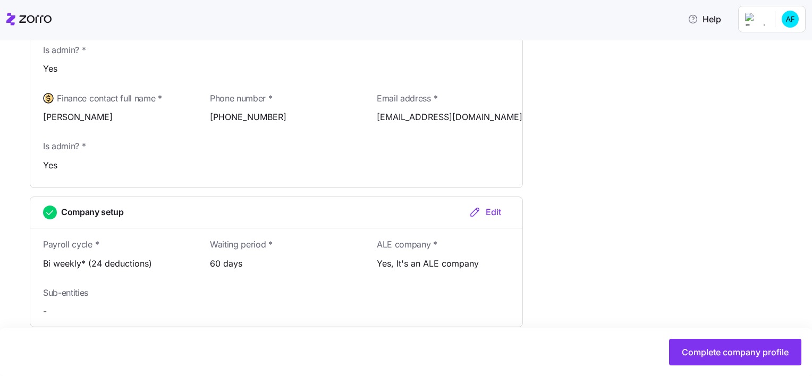
scroll to position [897, 0]
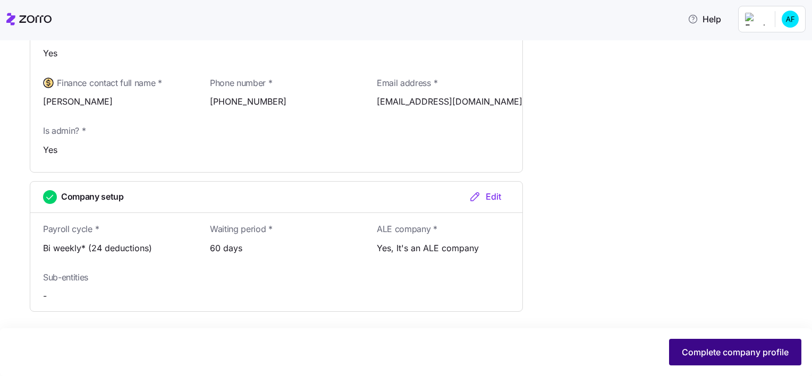
click at [711, 357] on span "Complete company profile" at bounding box center [735, 352] width 107 height 13
